Goal: Task Accomplishment & Management: Manage account settings

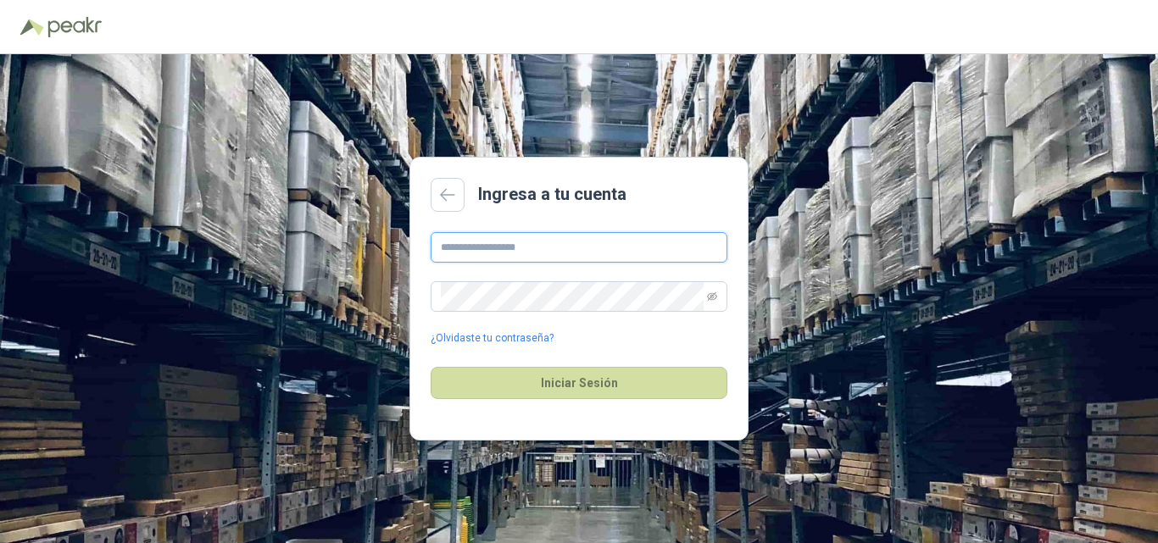
click at [518, 248] on input "text" at bounding box center [579, 247] width 297 height 31
type input "*"
type input "**********"
click at [713, 296] on icon "eye-invisible" at bounding box center [712, 297] width 10 height 10
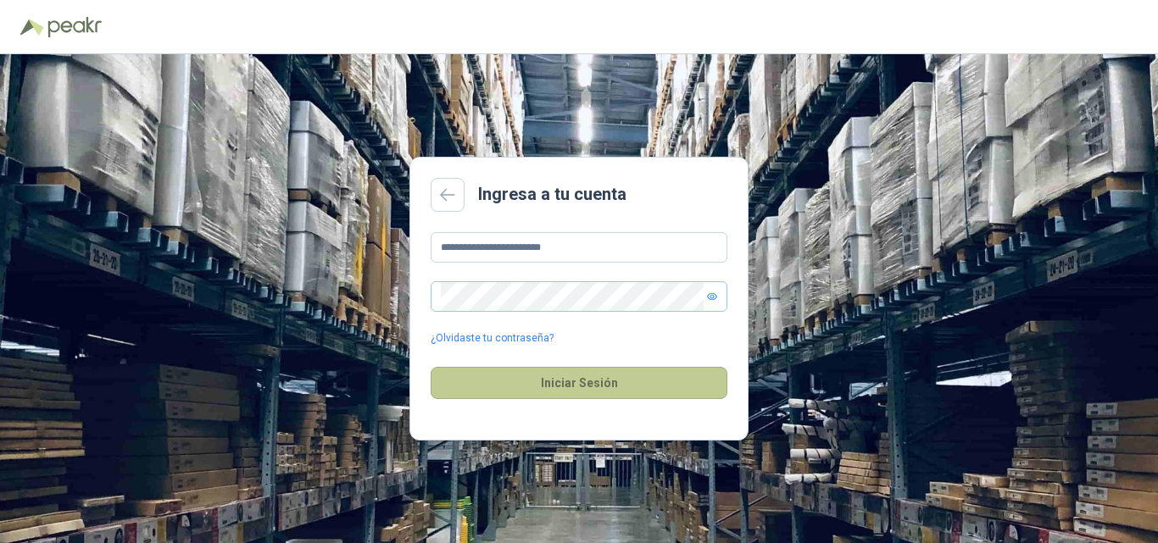
click at [592, 382] on button "Iniciar Sesión" at bounding box center [579, 383] width 297 height 32
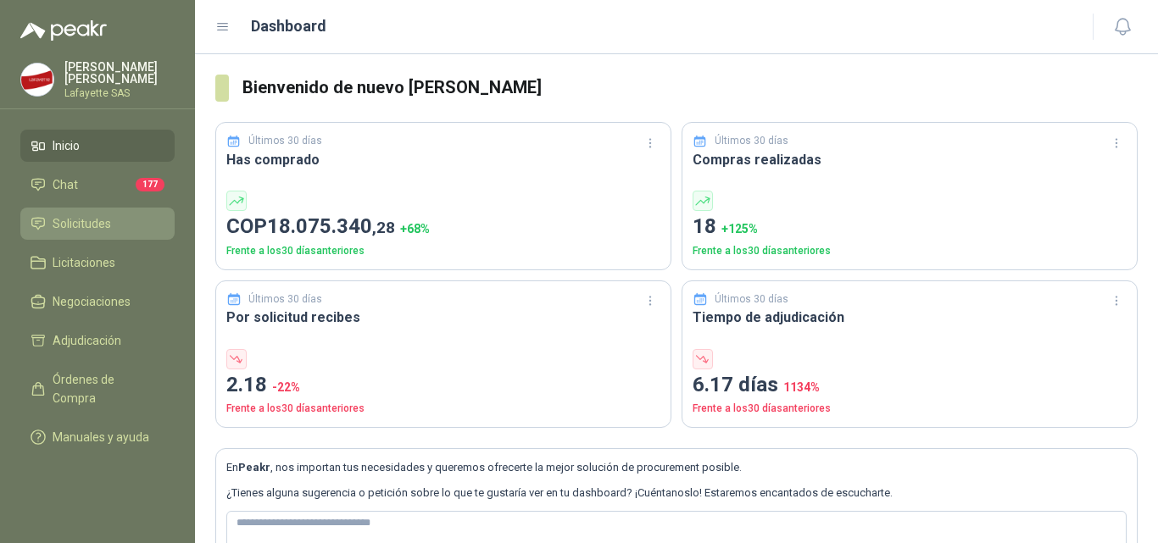
click at [100, 231] on span "Solicitudes" at bounding box center [82, 223] width 58 height 19
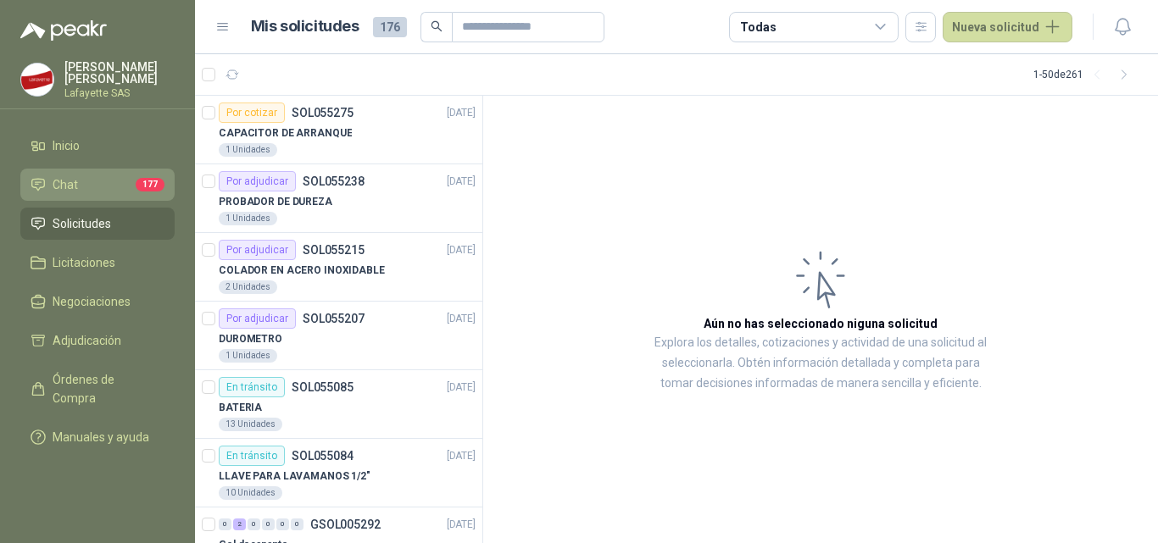
click at [71, 181] on span "Chat" at bounding box center [65, 184] width 25 height 19
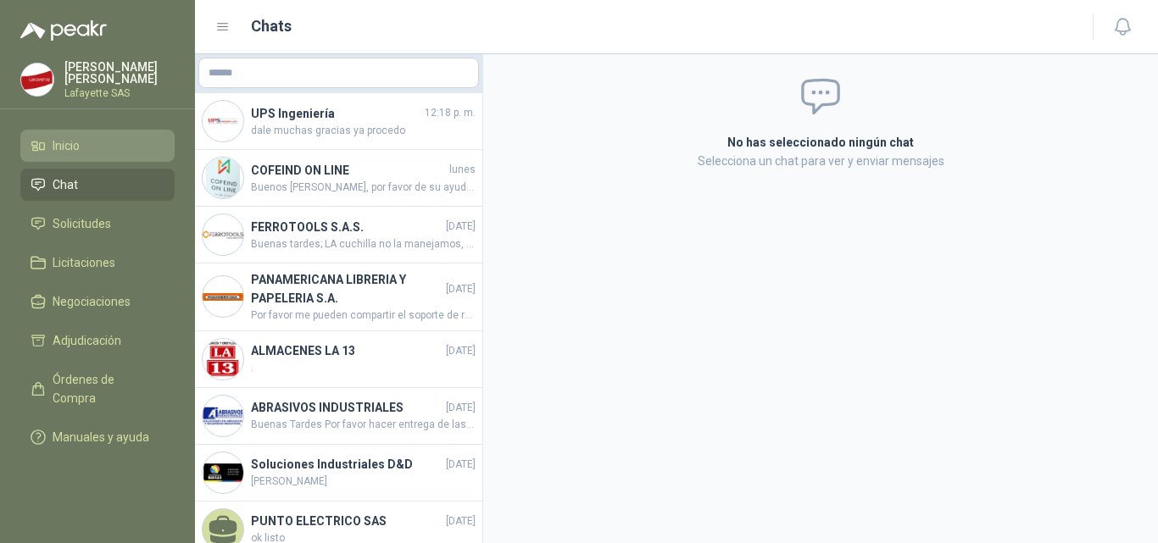
click at [68, 147] on span "Inicio" at bounding box center [66, 145] width 27 height 19
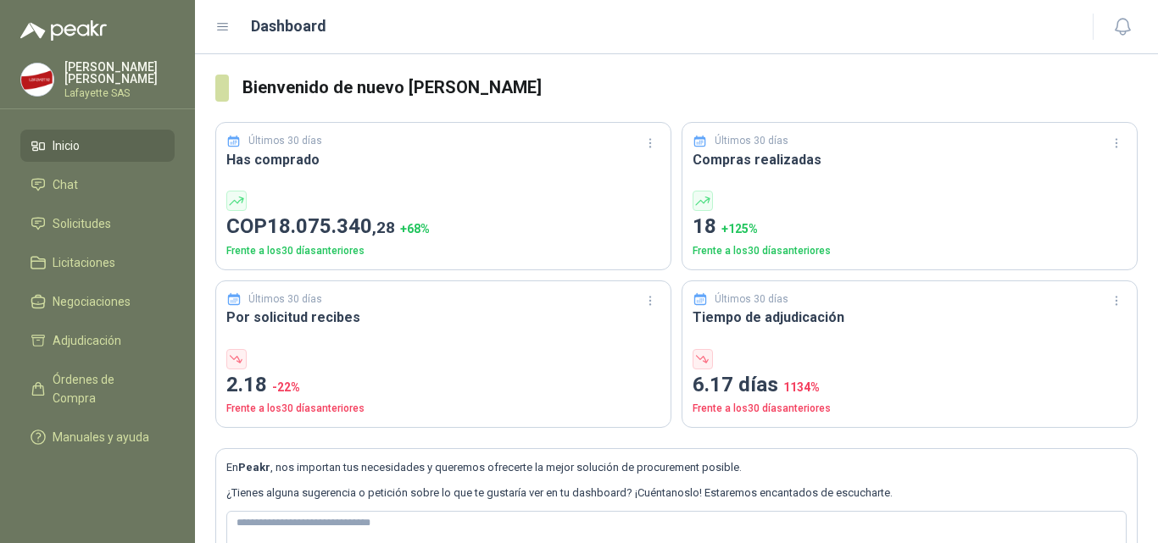
drag, startPoint x: 77, startPoint y: 79, endPoint x: 45, endPoint y: 75, distance: 32.5
click at [45, 75] on img at bounding box center [37, 80] width 32 height 32
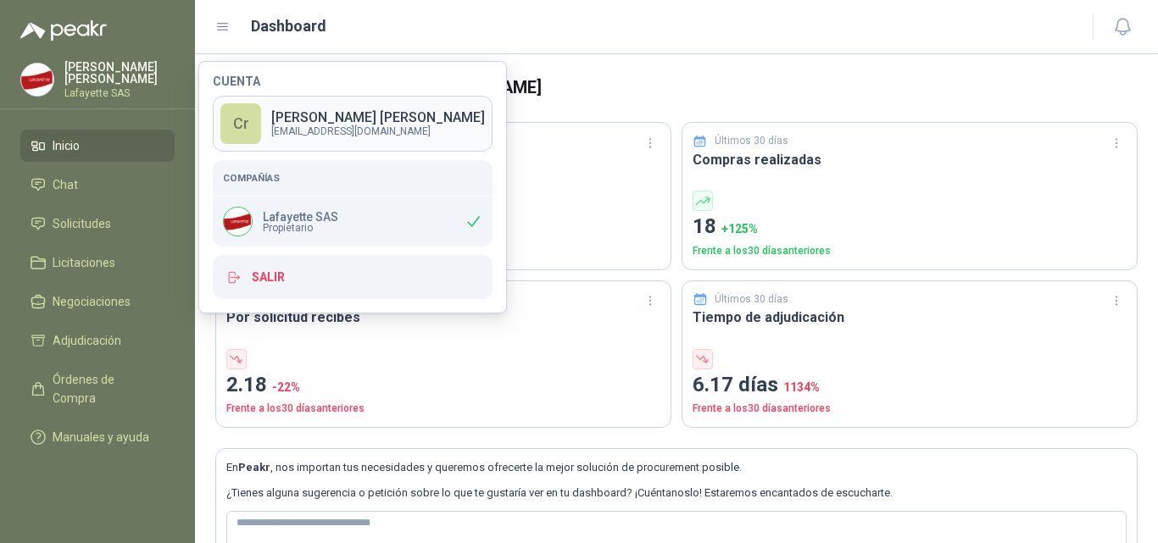
click at [322, 119] on p "[PERSON_NAME]" at bounding box center [378, 118] width 214 height 14
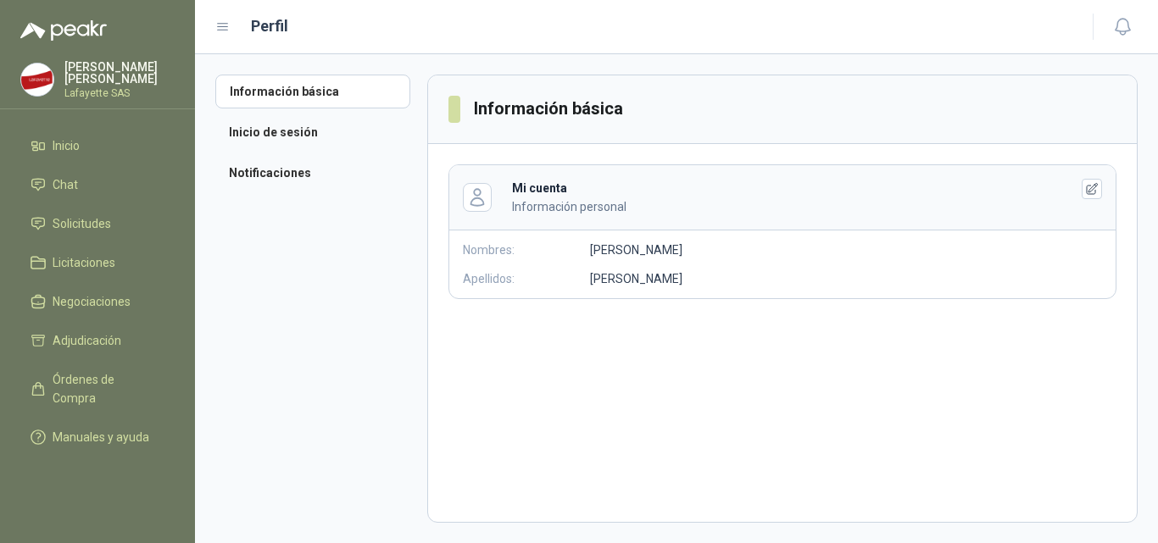
click at [601, 279] on p "[PERSON_NAME]" at bounding box center [636, 279] width 92 height 19
click at [1089, 189] on icon "button" at bounding box center [1092, 189] width 14 height 14
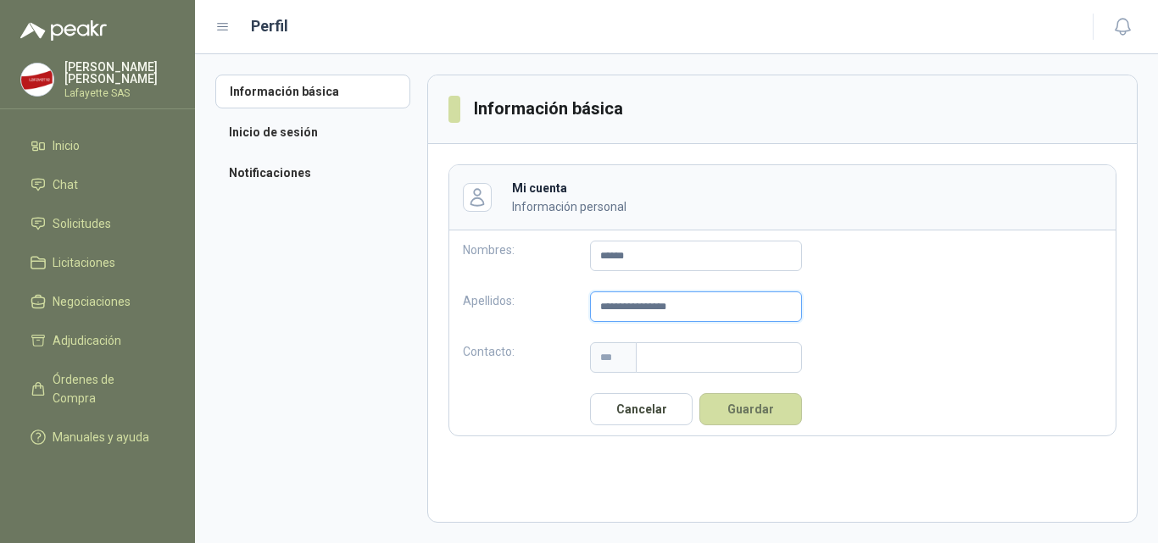
click at [604, 304] on input "**********" at bounding box center [696, 307] width 212 height 31
type input "**********"
click at [659, 365] on input "text" at bounding box center [719, 357] width 166 height 31
type input "**********"
click at [753, 413] on button "Guardar" at bounding box center [750, 409] width 103 height 32
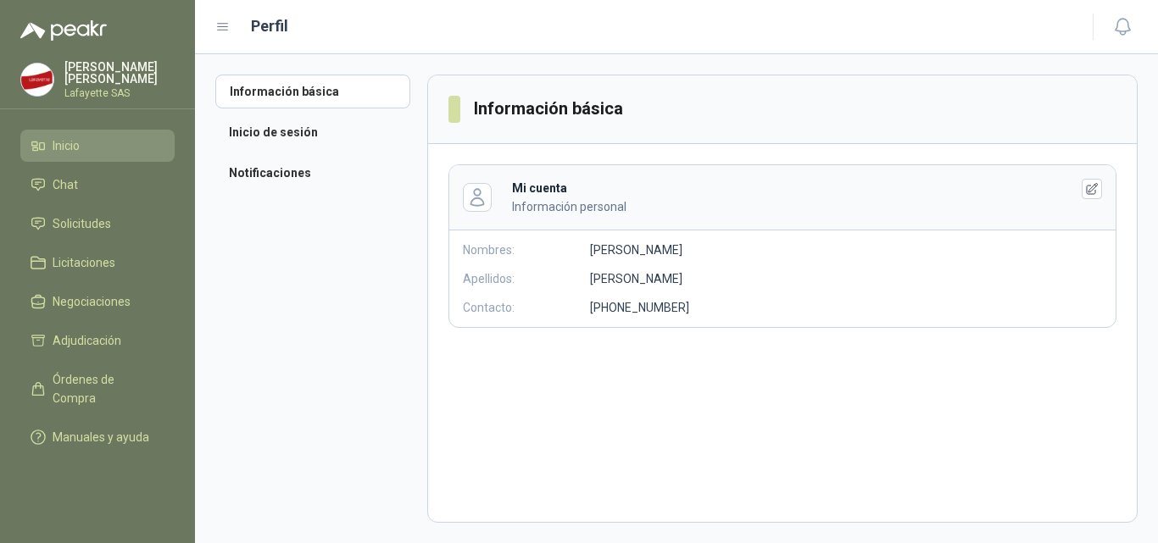
click at [70, 143] on span "Inicio" at bounding box center [66, 145] width 27 height 19
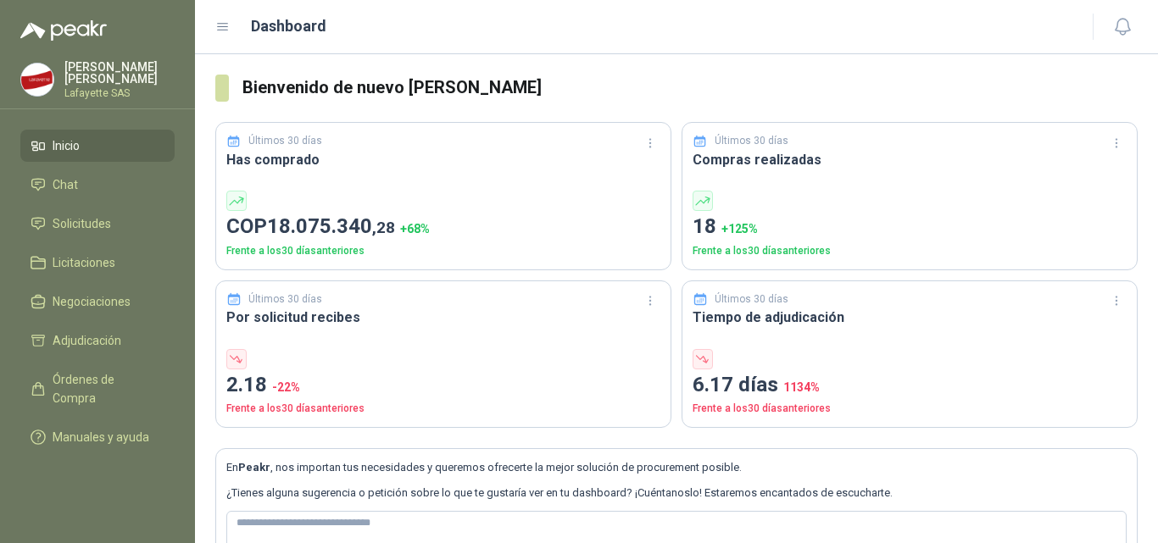
scroll to position [97, 0]
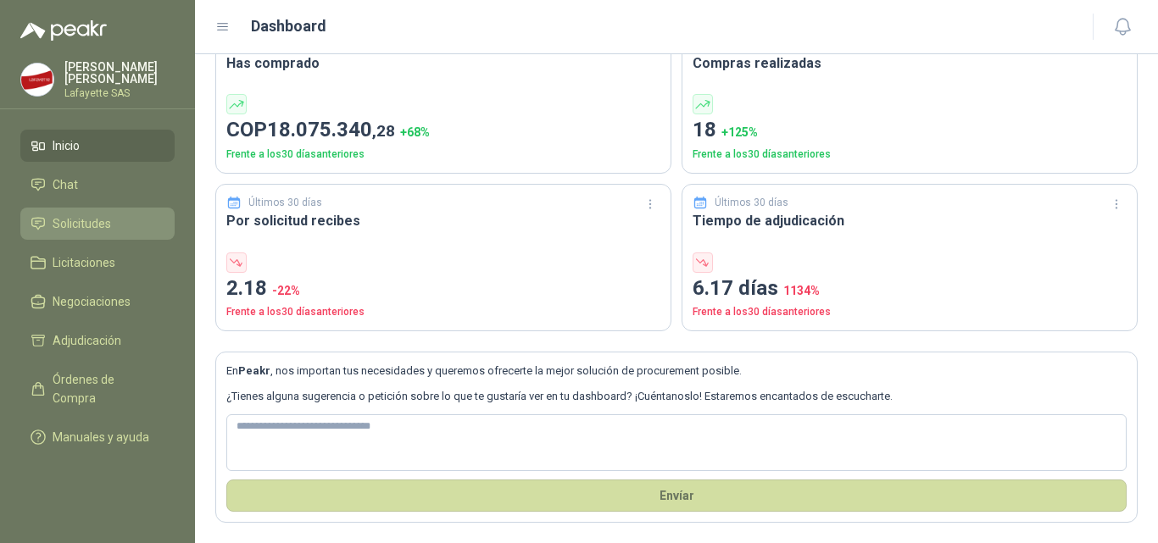
click at [90, 227] on span "Solicitudes" at bounding box center [82, 223] width 58 height 19
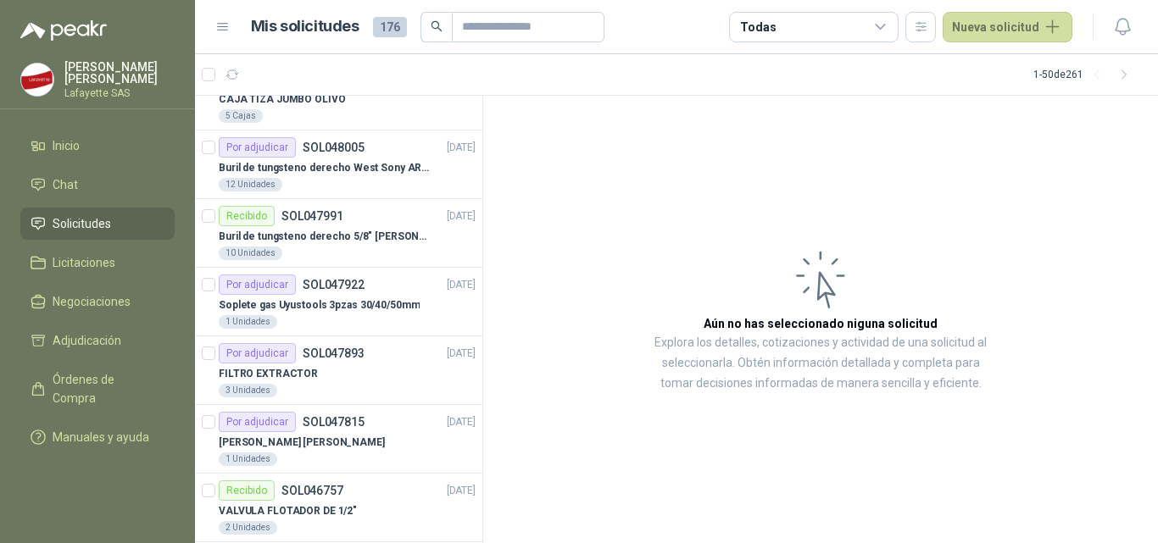
scroll to position [3008, 0]
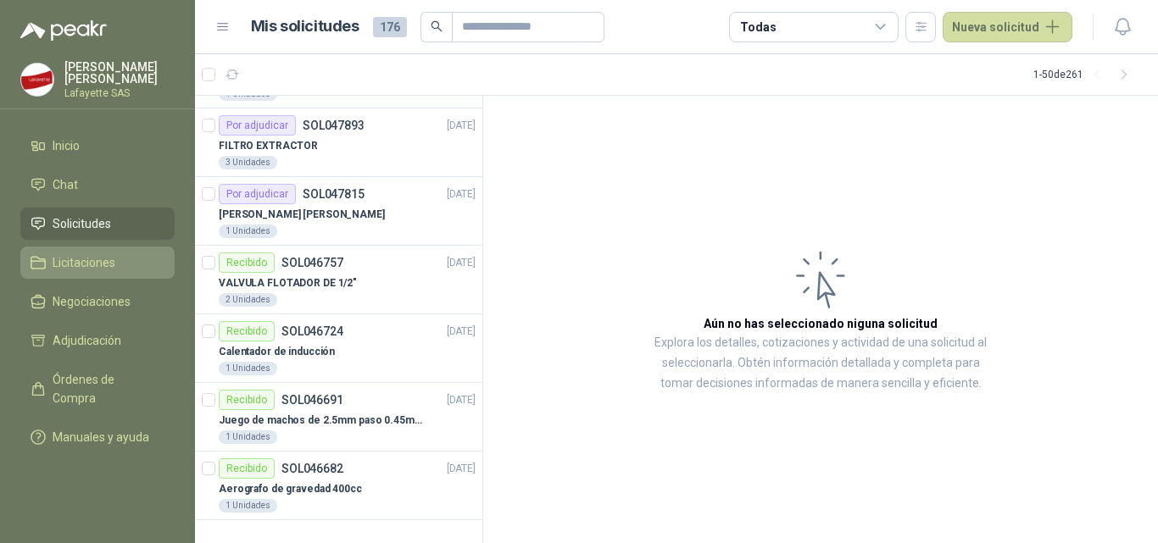
click at [94, 255] on span "Licitaciones" at bounding box center [84, 262] width 63 height 19
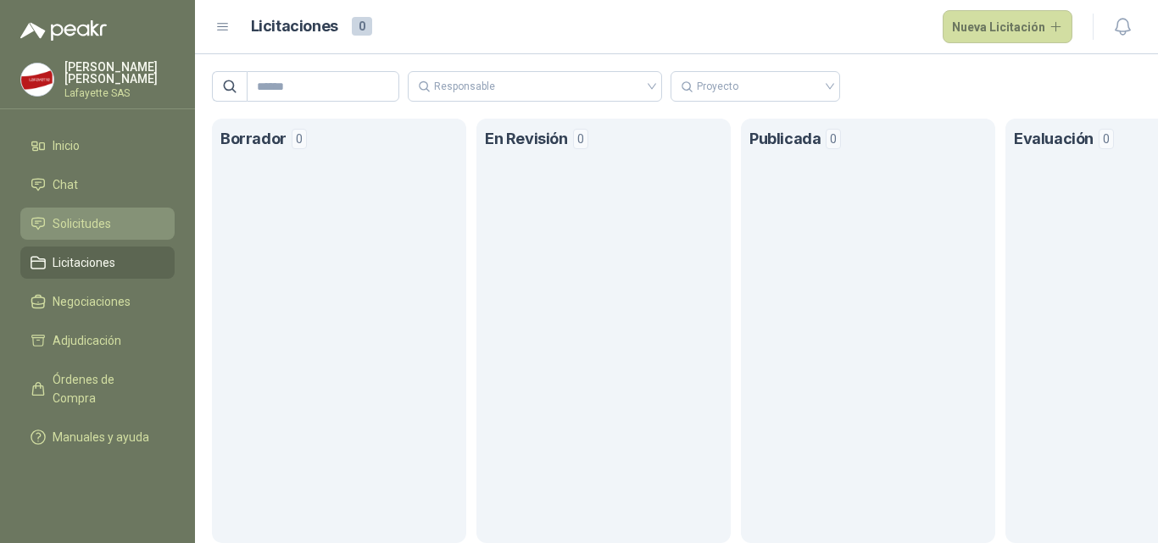
click at [92, 227] on span "Solicitudes" at bounding box center [82, 223] width 58 height 19
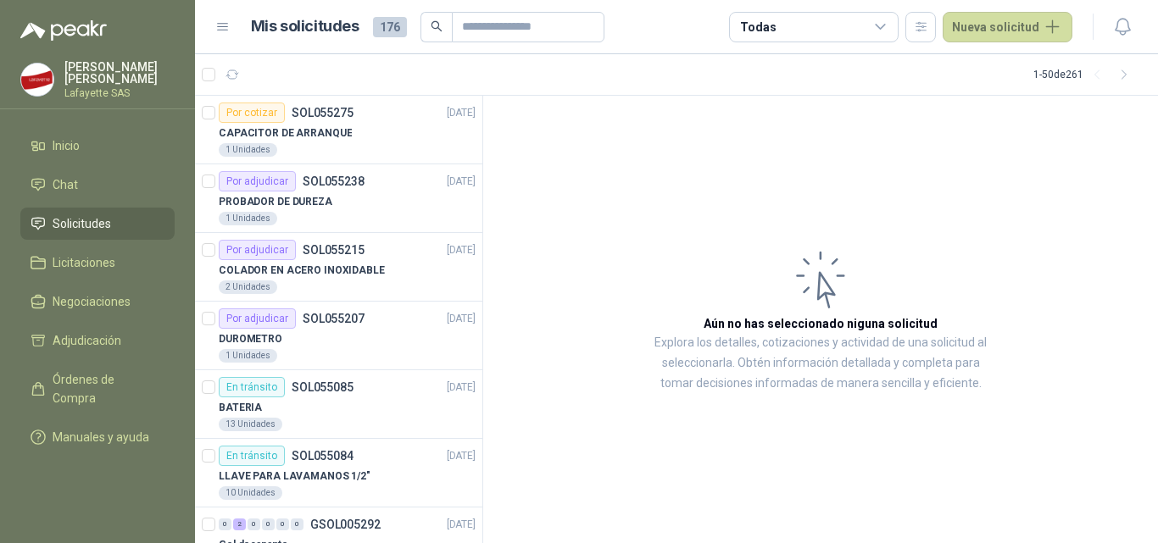
click at [1017, 338] on article "Aún no has seleccionado niguna solicitud Explora los detalles, cotizaciones y a…" at bounding box center [820, 320] width 675 height 448
click at [812, 244] on article "Aún no has seleccionado niguna solicitud Explora los detalles, cotizaciones y a…" at bounding box center [820, 320] width 675 height 448
